Goal: Task Accomplishment & Management: Manage account settings

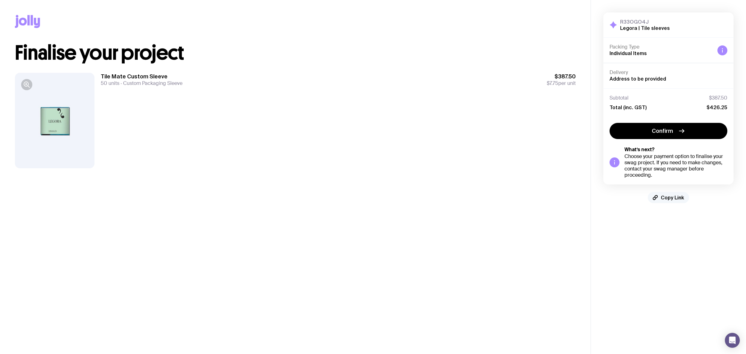
click at [670, 193] on button "Copy Link" at bounding box center [668, 197] width 41 height 11
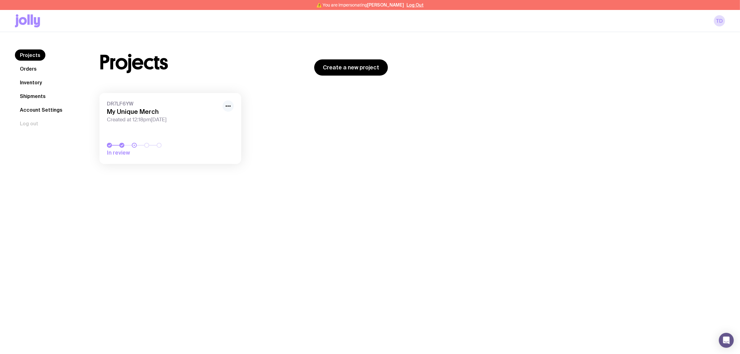
click at [225, 104] on icon "button" at bounding box center [227, 105] width 7 height 7
click at [215, 126] on button "Rename" at bounding box center [214, 129] width 30 height 6
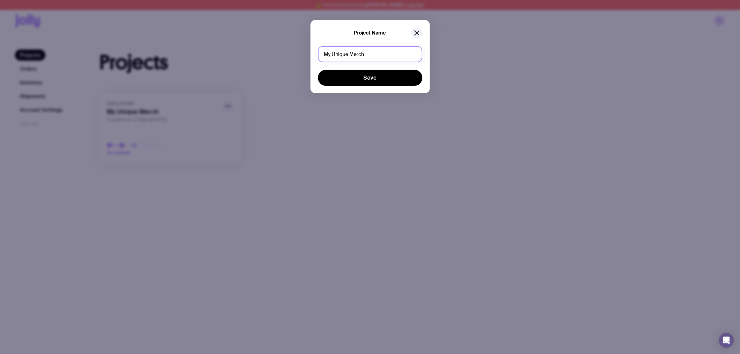
drag, startPoint x: 390, startPoint y: 57, endPoint x: 106, endPoint y: 40, distance: 284.2
click at [202, 42] on div "Project Name My Unique Merch Save" at bounding box center [370, 177] width 740 height 354
type input "BNDRY | Custom socks"
click at [333, 79] on button "Save" at bounding box center [370, 78] width 104 height 16
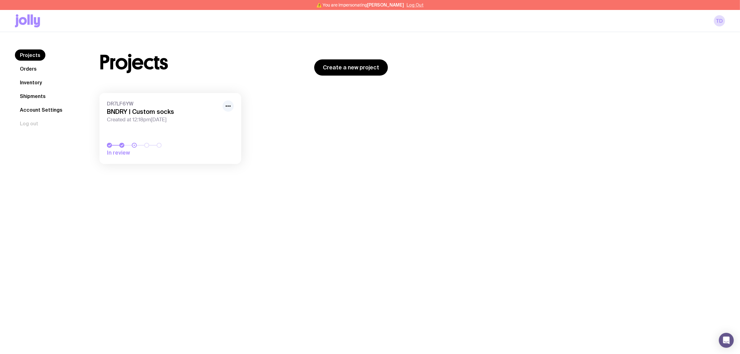
click at [414, 6] on button "Log Out" at bounding box center [414, 4] width 17 height 5
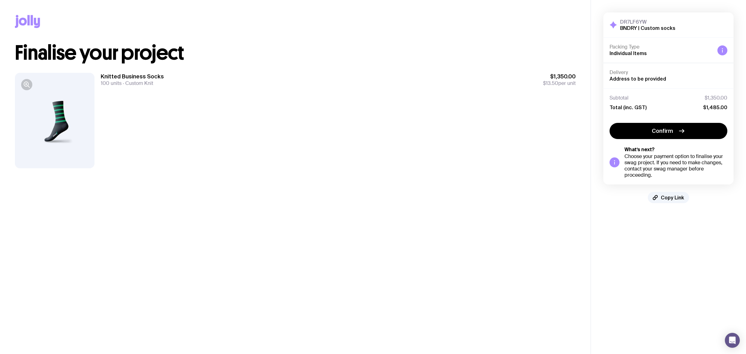
click at [670, 207] on div "DR7LF6YW BNDRY | Custom socks Hide Details Packing Type Individual Items Delive…" at bounding box center [668, 107] width 155 height 215
click at [672, 194] on button "Copy Link" at bounding box center [668, 197] width 41 height 11
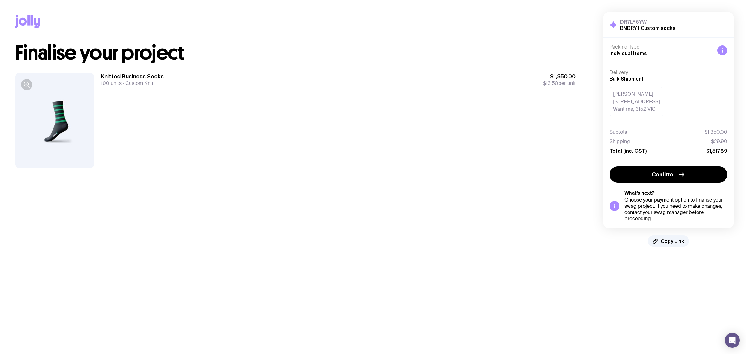
click at [499, 135] on div "Knitted Business Socks 100 units Custom Knit $1,350.00 $13.50 per unit" at bounding box center [338, 120] width 475 height 95
click at [505, 182] on main "Copy Link Finalise your project Knitted Business Socks 100 units Custom Knit $1…" at bounding box center [295, 177] width 590 height 354
click at [674, 242] on span "Copy Link" at bounding box center [672, 241] width 23 height 6
